Goal: Register for event/course

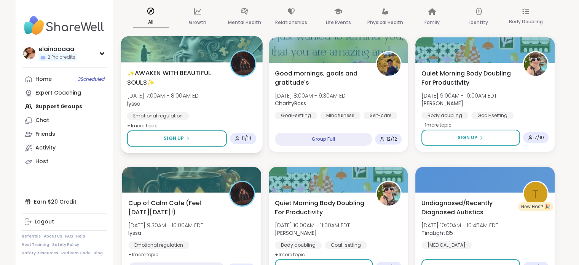
scroll to position [91, 0]
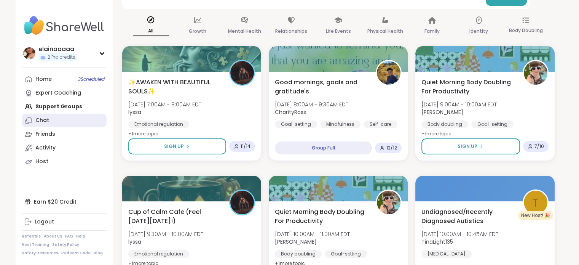
click at [64, 117] on link "Chat" at bounding box center [64, 120] width 85 height 14
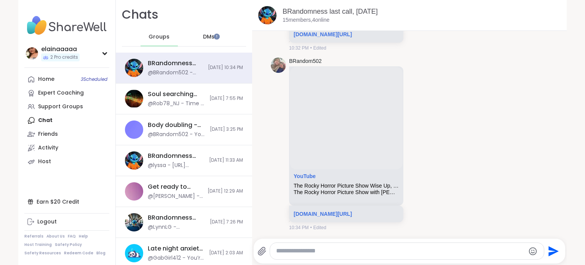
click at [209, 32] on div "DMs" at bounding box center [208, 37] width 37 height 18
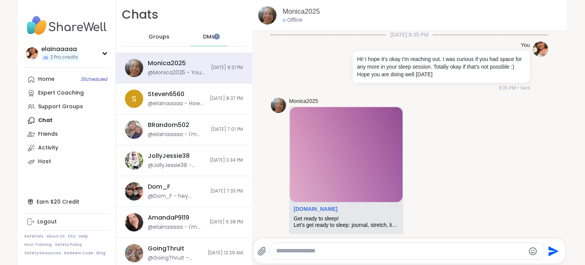
scroll to position [143, 0]
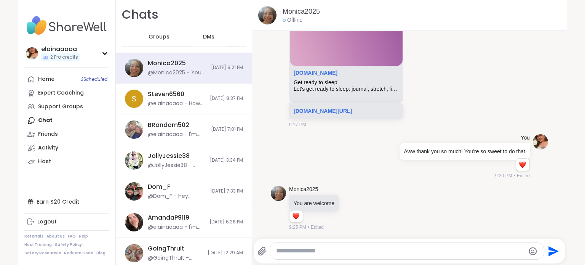
click at [153, 38] on span "Groups" at bounding box center [159, 37] width 21 height 8
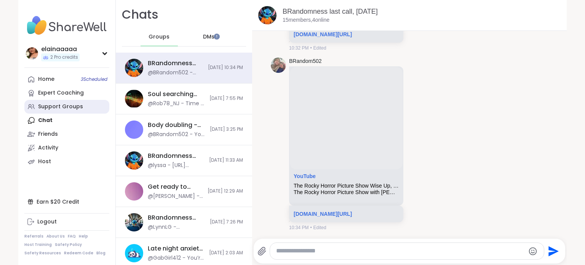
click at [50, 109] on div "Support Groups" at bounding box center [60, 107] width 45 height 8
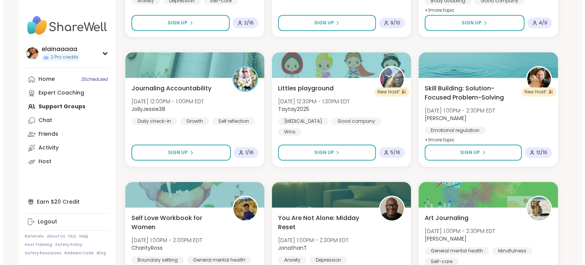
scroll to position [733, 0]
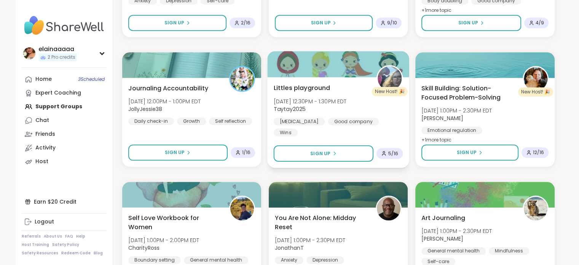
click at [324, 102] on span "[DATE] 12:30PM - 1:30PM EDT" at bounding box center [309, 101] width 73 height 8
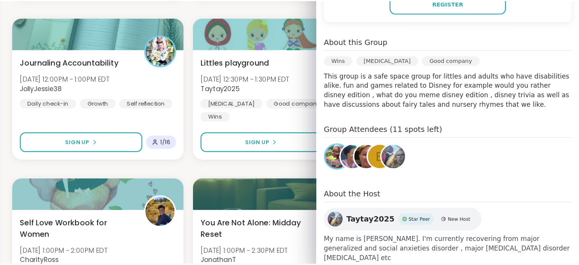
scroll to position [728, 0]
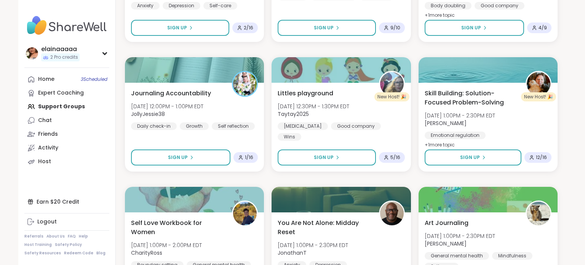
click at [264, 175] on div "✨AWAKEN WITH BEAUTIFUL SOULS✨ Fri, Oct 10 | 7:00AM - 8:00AM EDT lyssa Emotional…" at bounding box center [341, 179] width 433 height 1539
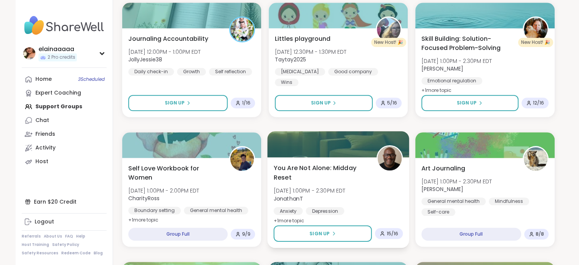
scroll to position [784, 0]
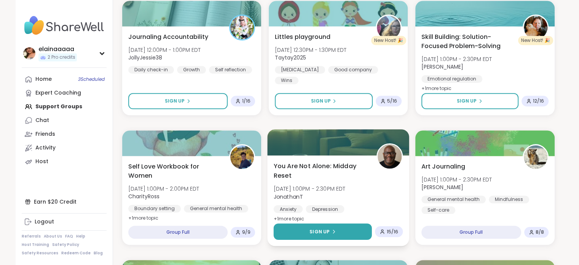
click at [310, 228] on button "Sign Up" at bounding box center [322, 231] width 98 height 16
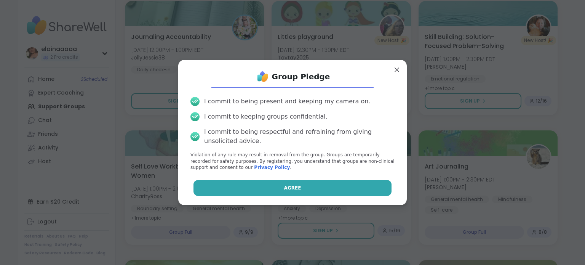
click at [309, 181] on button "Agree" at bounding box center [292, 188] width 198 height 16
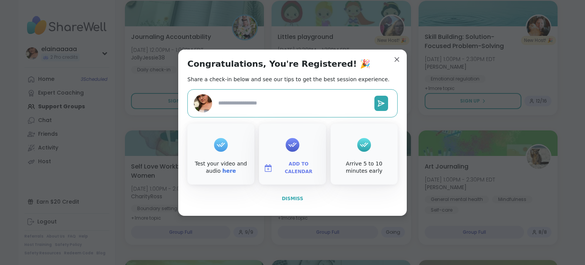
type textarea "*"
click at [286, 198] on span "Dismiss" at bounding box center [292, 198] width 21 height 5
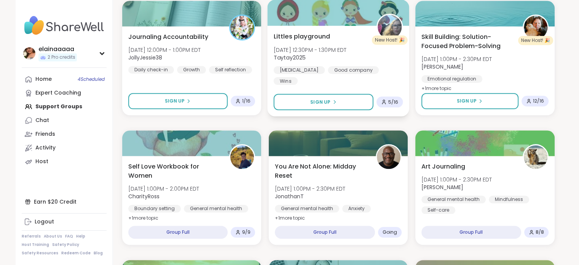
click at [321, 82] on div "Littles playground Fri, Oct 10 | 12:30PM - 1:30PM EDT Taytay2025 ADHD Good comp…" at bounding box center [338, 71] width 142 height 91
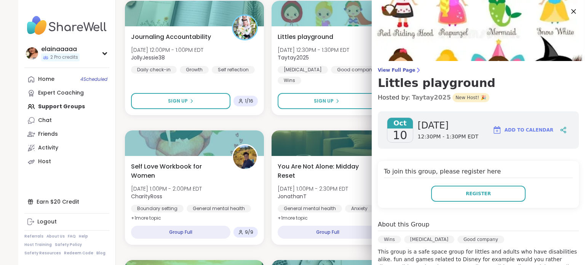
click at [415, 97] on link "Taytay2025" at bounding box center [431, 97] width 39 height 9
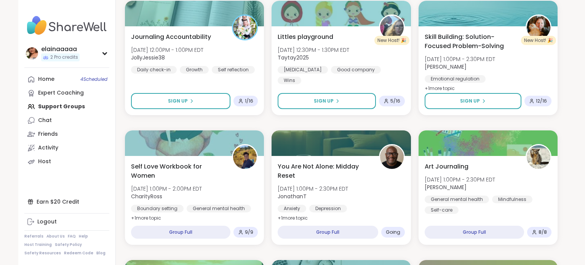
click at [119, 116] on div "2 Welcome to ShareWell You have 2 available Pro credit s to book a coaching gro…" at bounding box center [341, 66] width 451 height 1700
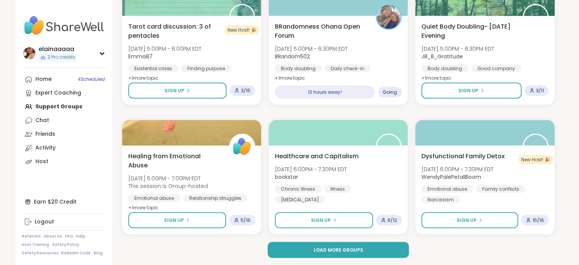
scroll to position [1442, 0]
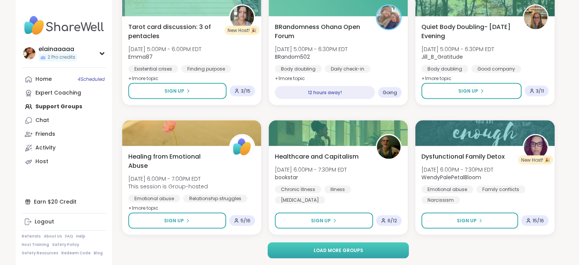
click at [286, 247] on button "Load more groups" at bounding box center [338, 250] width 141 height 16
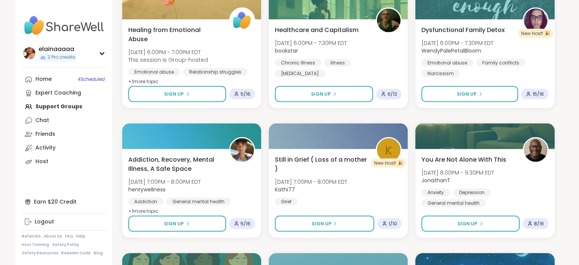
scroll to position [1570, 0]
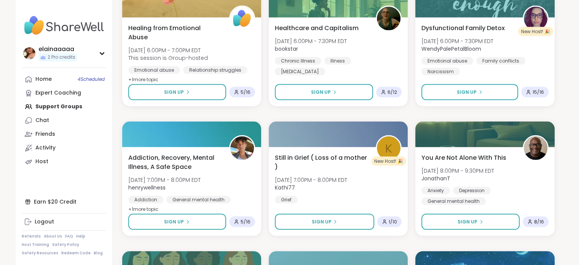
click at [286, 247] on div "✨AWAKEN WITH BEAUTIFUL SOULS✨ Fri, Oct 10 | 7:00AM - 8:00AM EDT lyssa Emotional…" at bounding box center [338, 114] width 433 height 3092
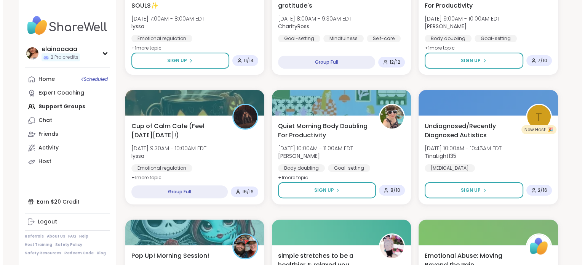
scroll to position [0, 0]
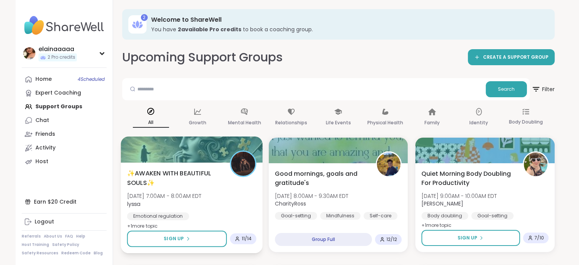
click at [212, 184] on span "✨AWAKEN WITH BEAUTIFUL SOULS✨" at bounding box center [174, 177] width 94 height 19
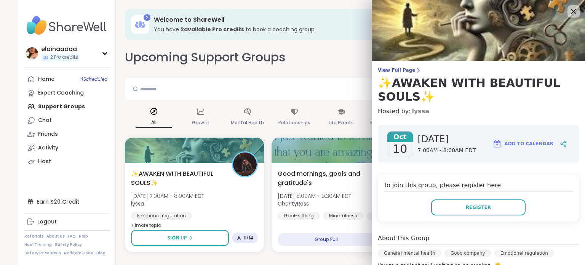
click at [412, 115] on link "lyssa" at bounding box center [421, 111] width 18 height 9
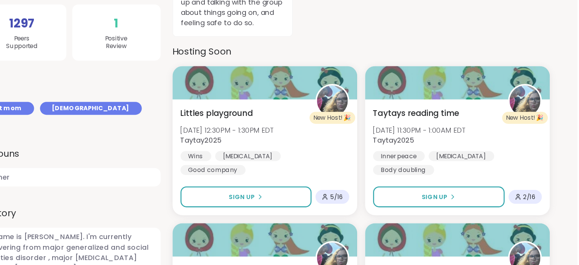
scroll to position [139, 0]
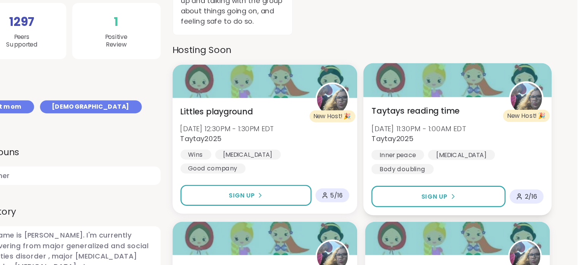
click at [459, 168] on span "Taytay2025" at bounding box center [457, 167] width 72 height 8
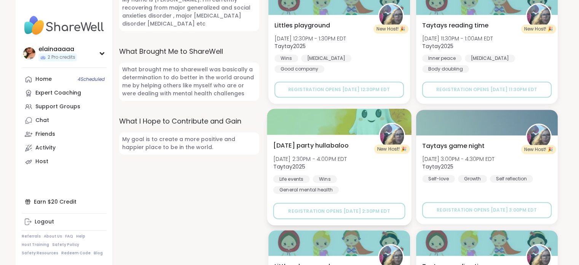
scroll to position [381, 0]
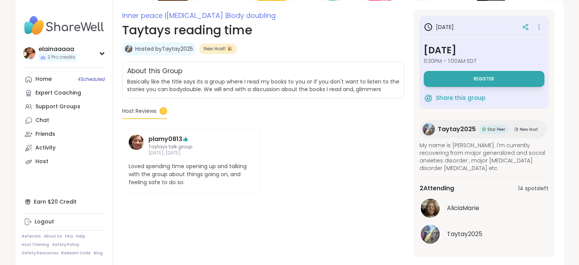
scroll to position [100, 0]
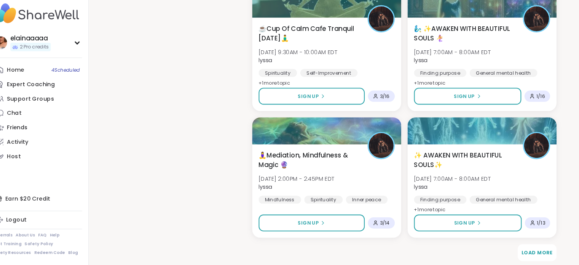
scroll to position [860, 0]
